Goal: Information Seeking & Learning: Learn about a topic

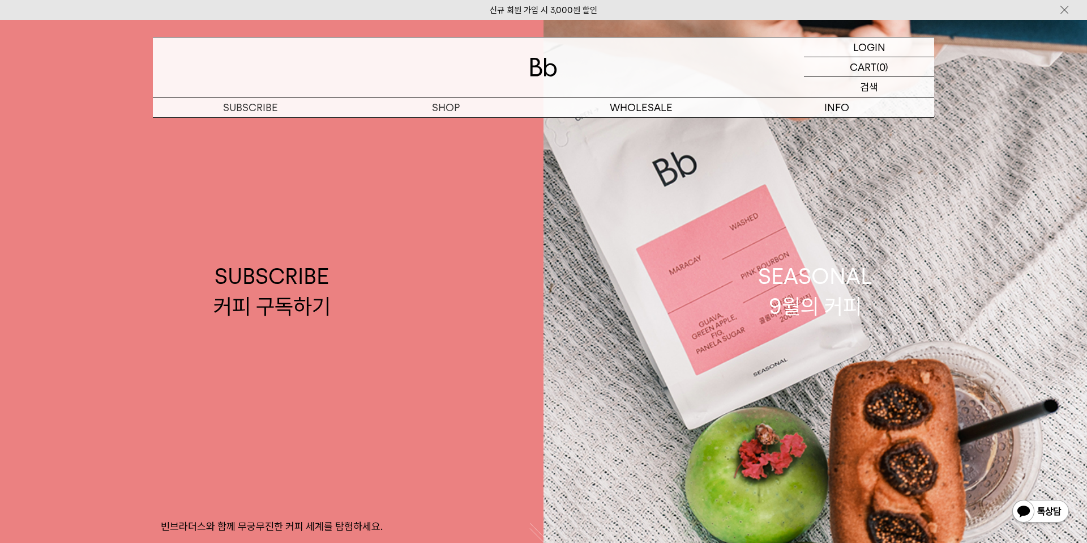
click at [865, 84] on p "검색" at bounding box center [869, 87] width 18 height 20
click at [865, 84] on input "text" at bounding box center [869, 87] width 130 height 20
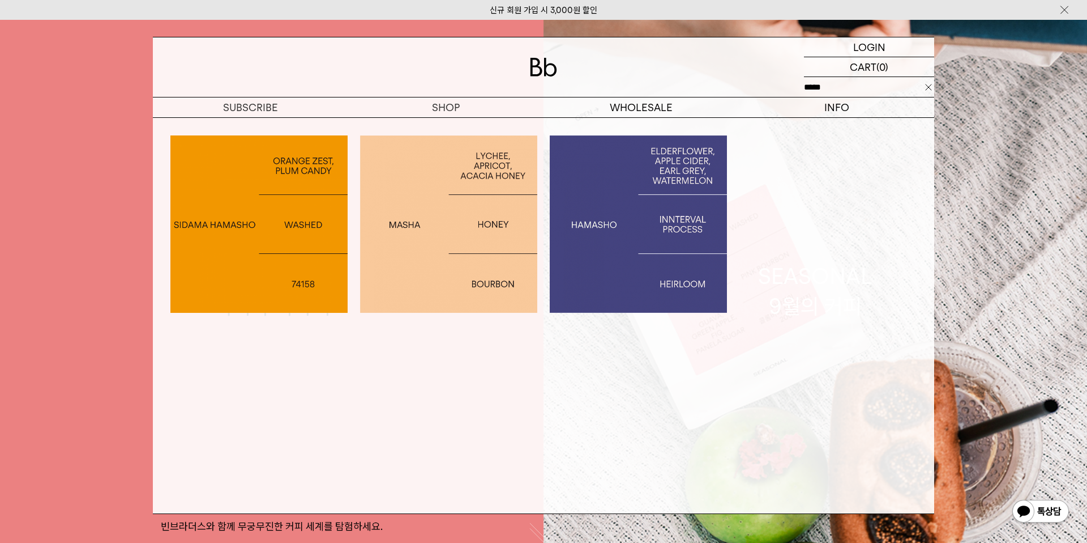
type input "*****"
click at [417, 248] on img at bounding box center [448, 223] width 177 height 177
